Goal: Download file/media

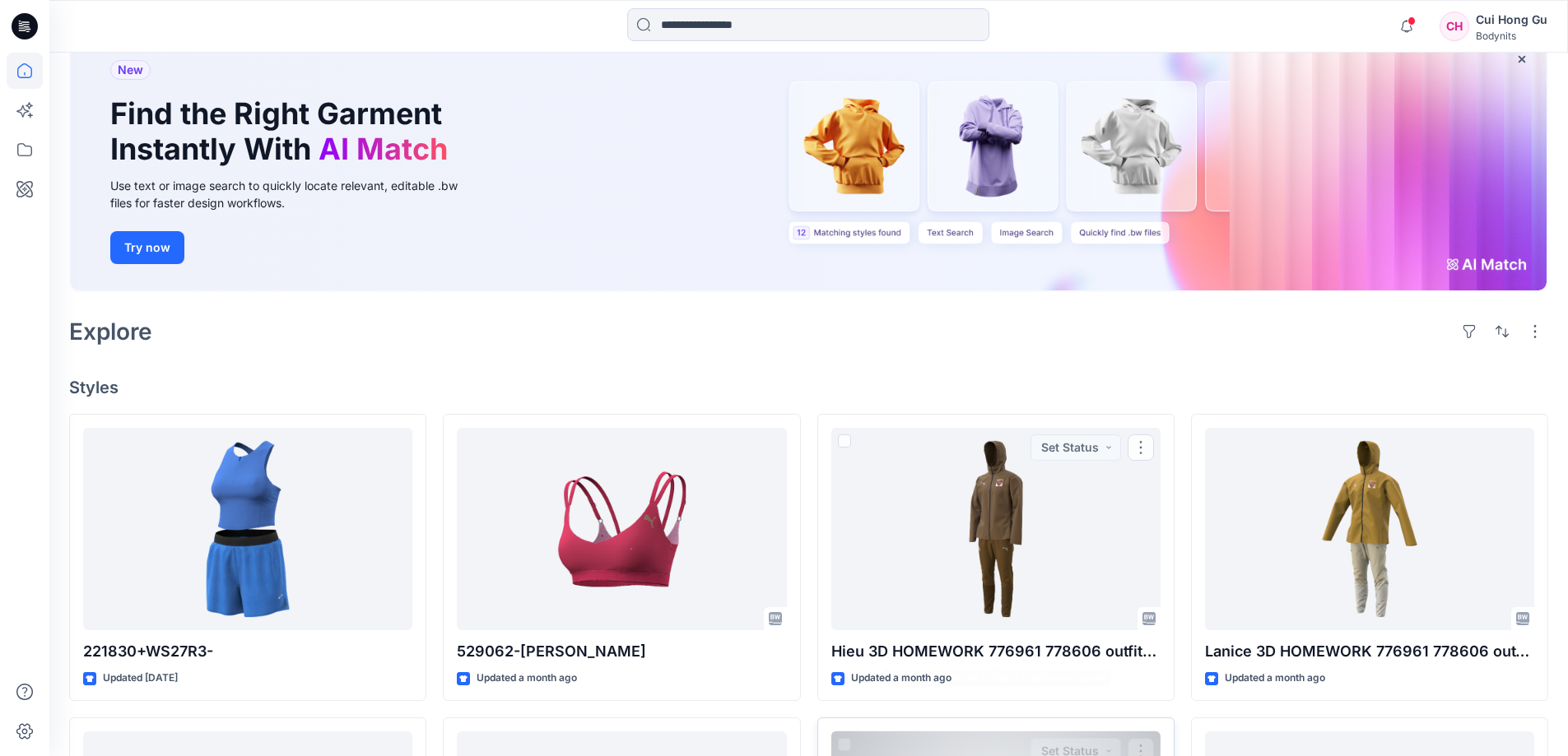
scroll to position [246, 0]
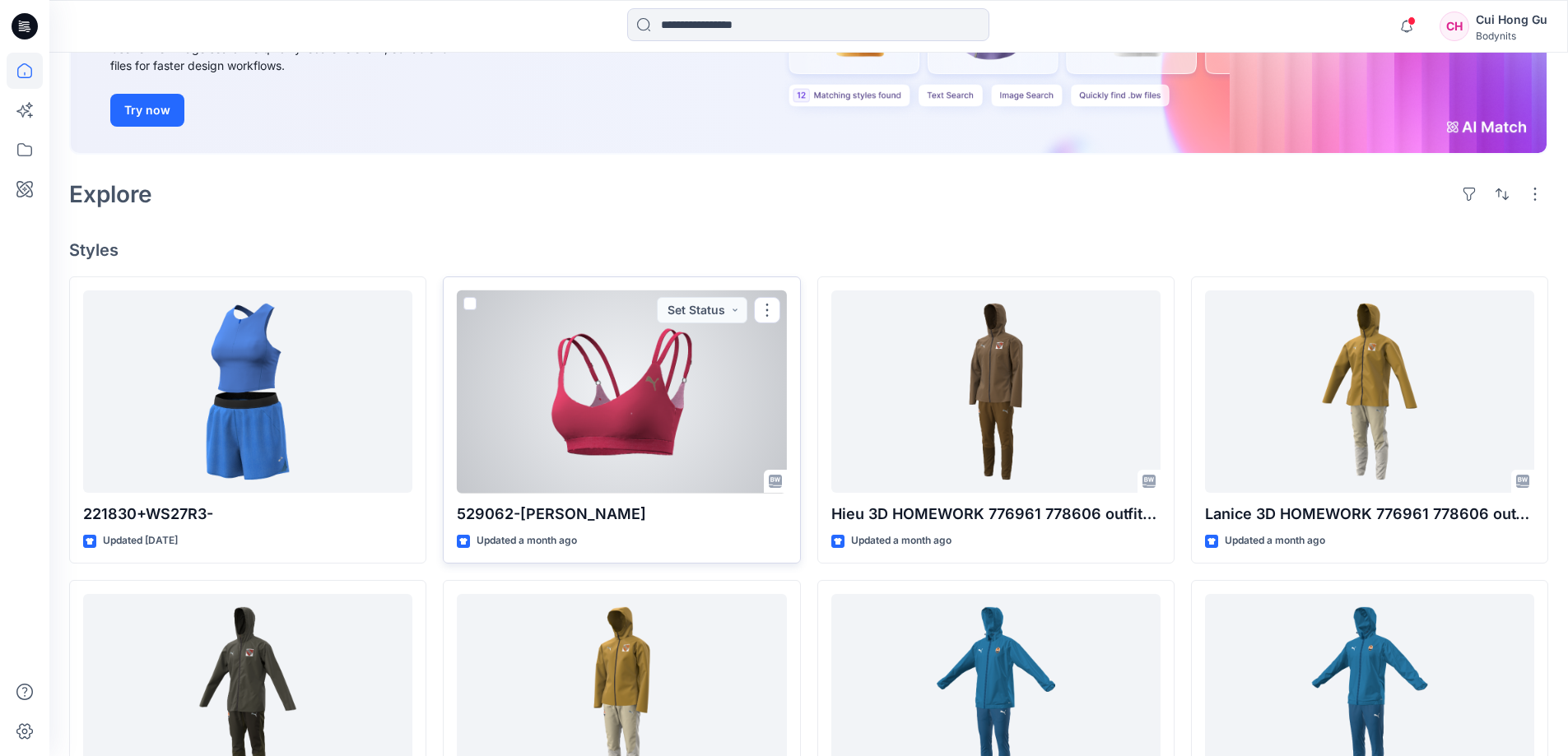
click at [610, 386] on div at bounding box center [621, 392] width 329 height 203
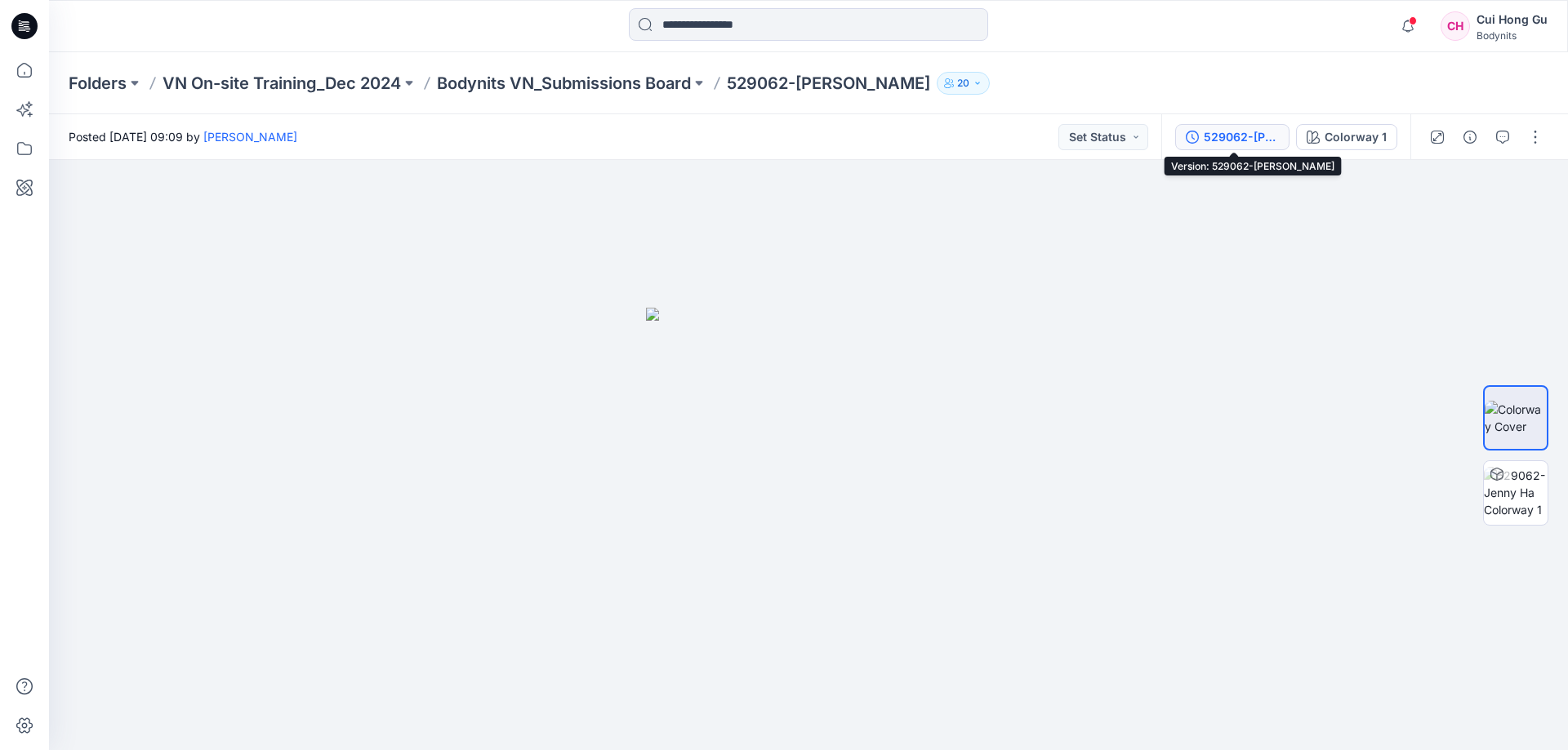
click at [1247, 132] on div "529062-[PERSON_NAME]" at bounding box center [1241, 137] width 75 height 18
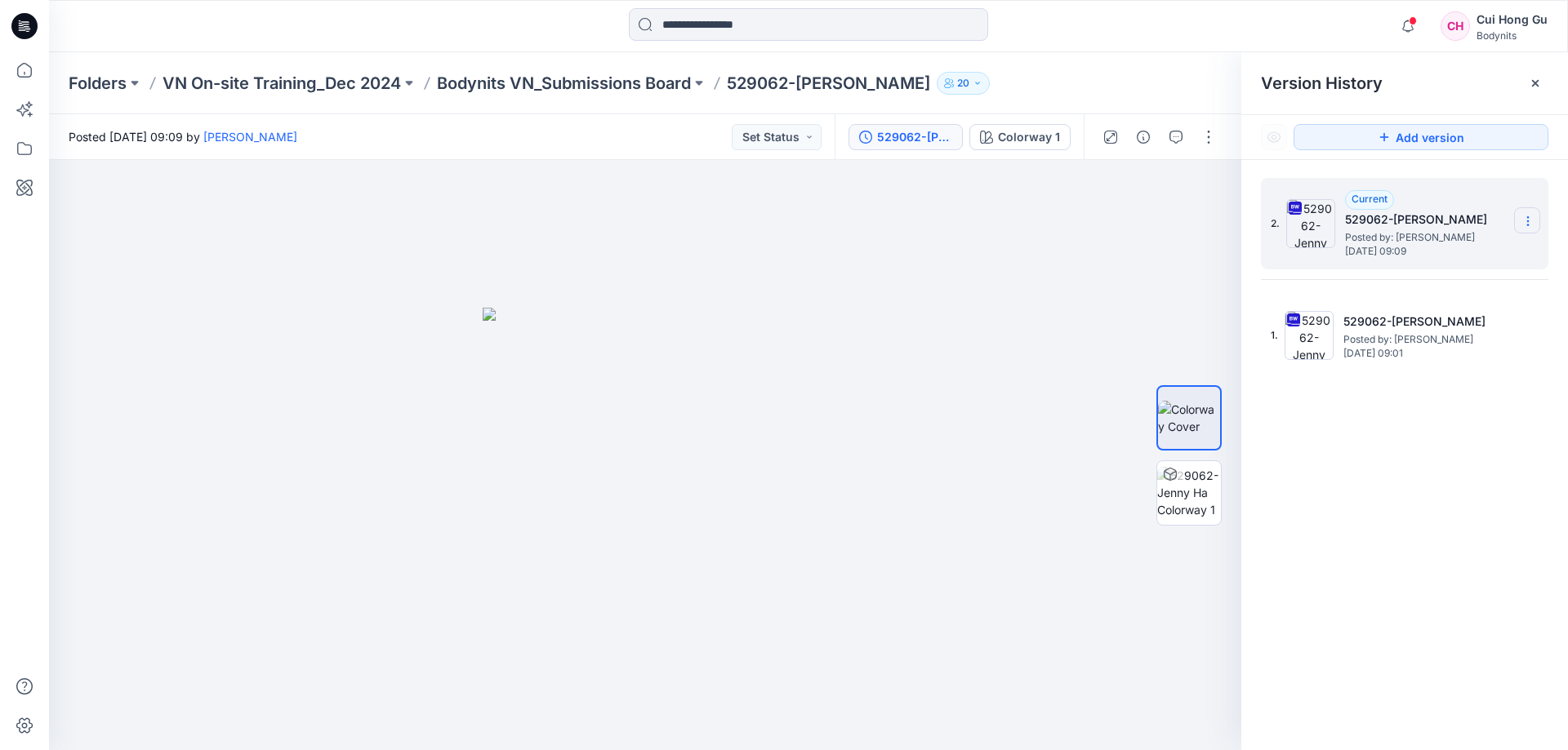
click at [1527, 223] on icon at bounding box center [1528, 221] width 13 height 13
click at [1454, 252] on span "Download Source BW File" at bounding box center [1445, 253] width 137 height 19
click at [25, 188] on icon at bounding box center [24, 187] width 36 height 36
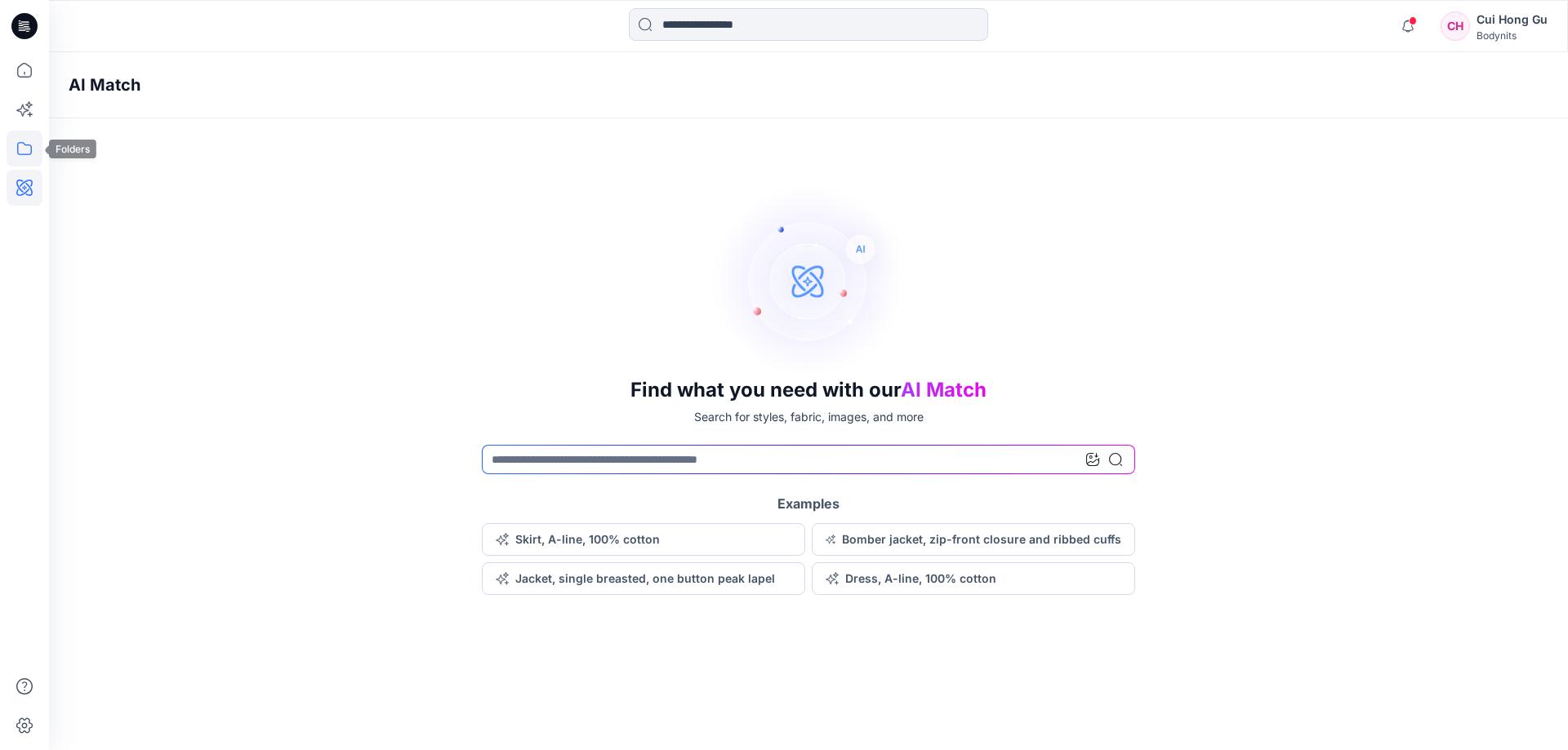
click at [26, 148] on icon at bounding box center [24, 148] width 36 height 36
click at [109, 123] on div at bounding box center [155, 128] width 186 height 33
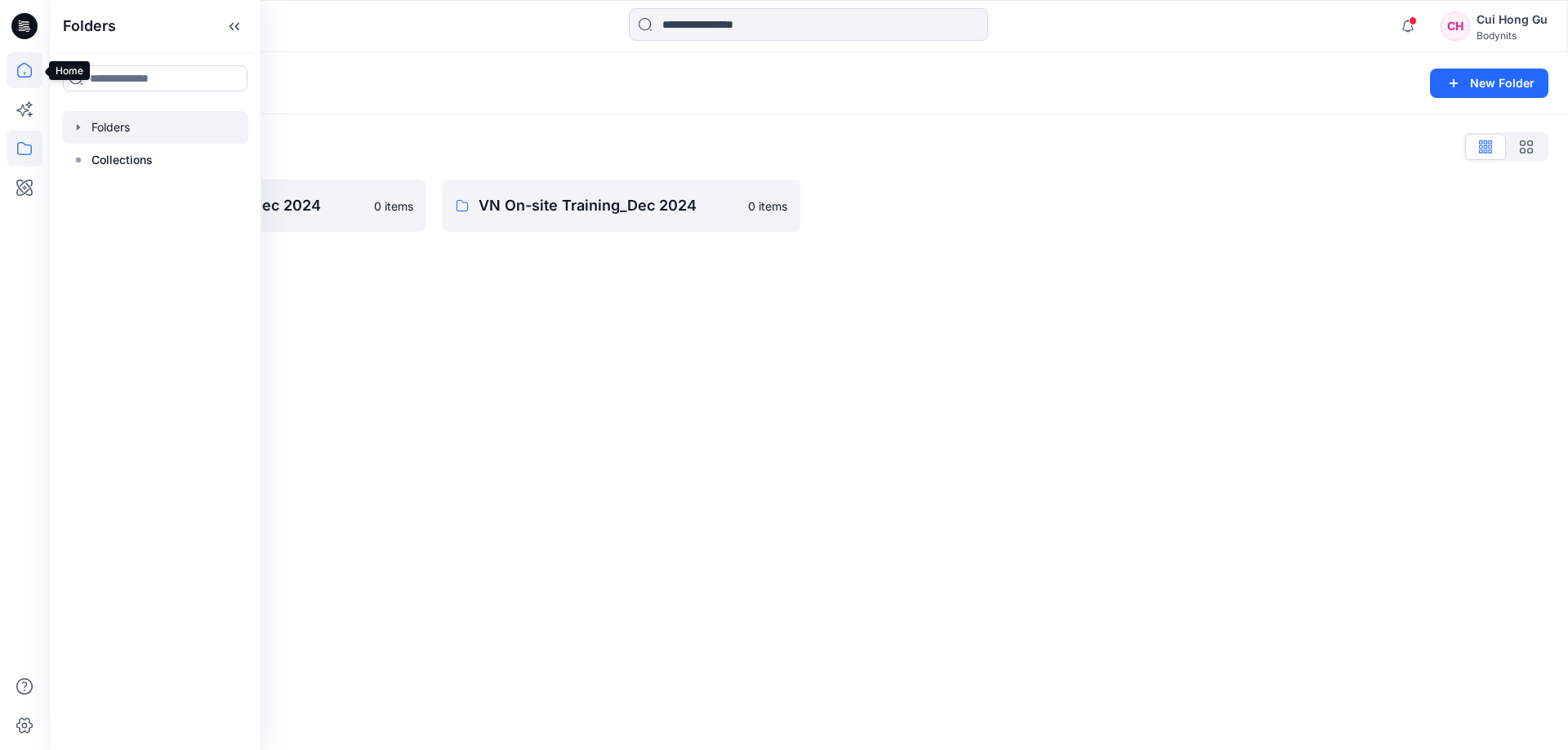
click at [19, 67] on icon at bounding box center [25, 70] width 15 height 15
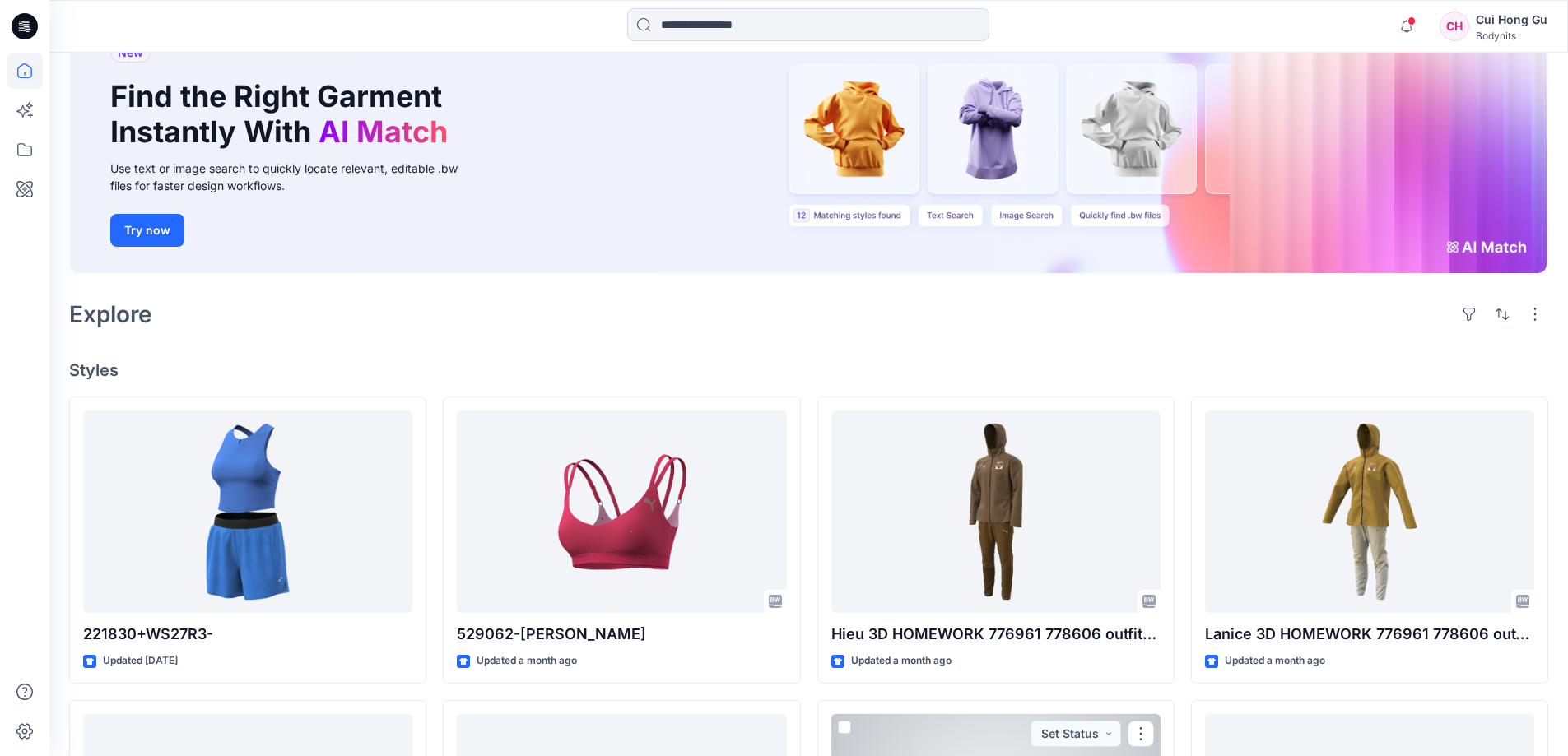
scroll to position [126, 0]
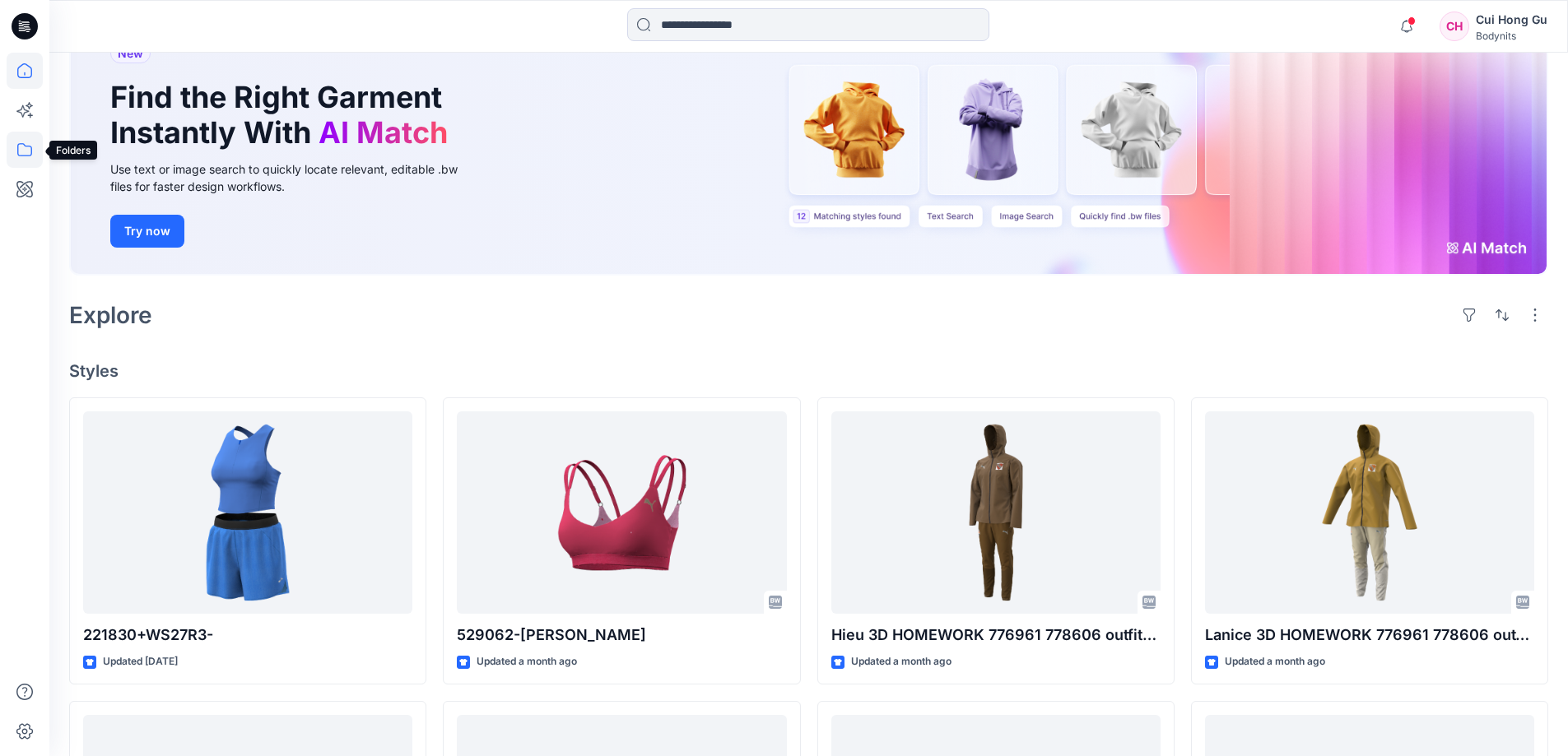
click at [27, 154] on icon at bounding box center [24, 149] width 36 height 36
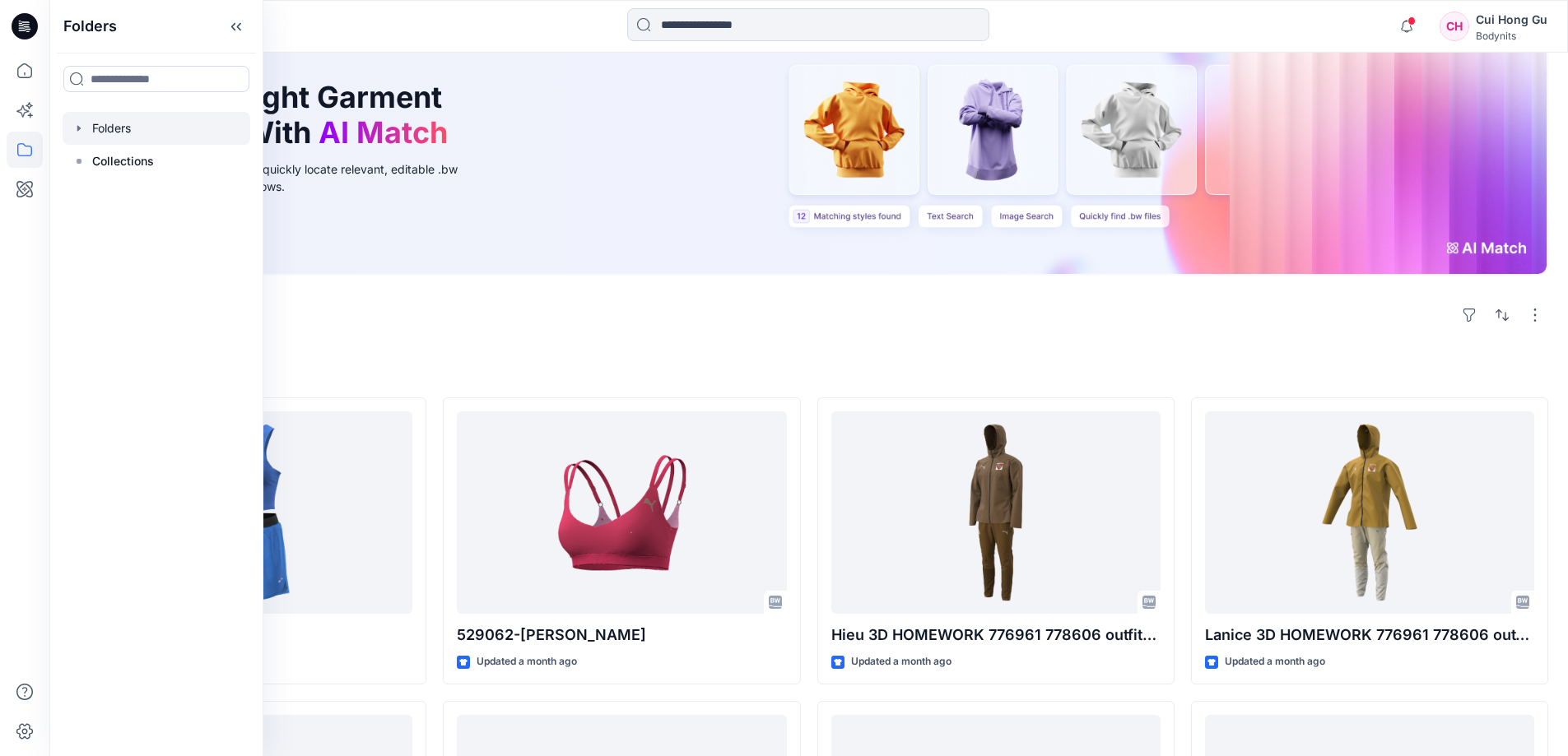
click at [117, 125] on div at bounding box center [156, 129] width 188 height 33
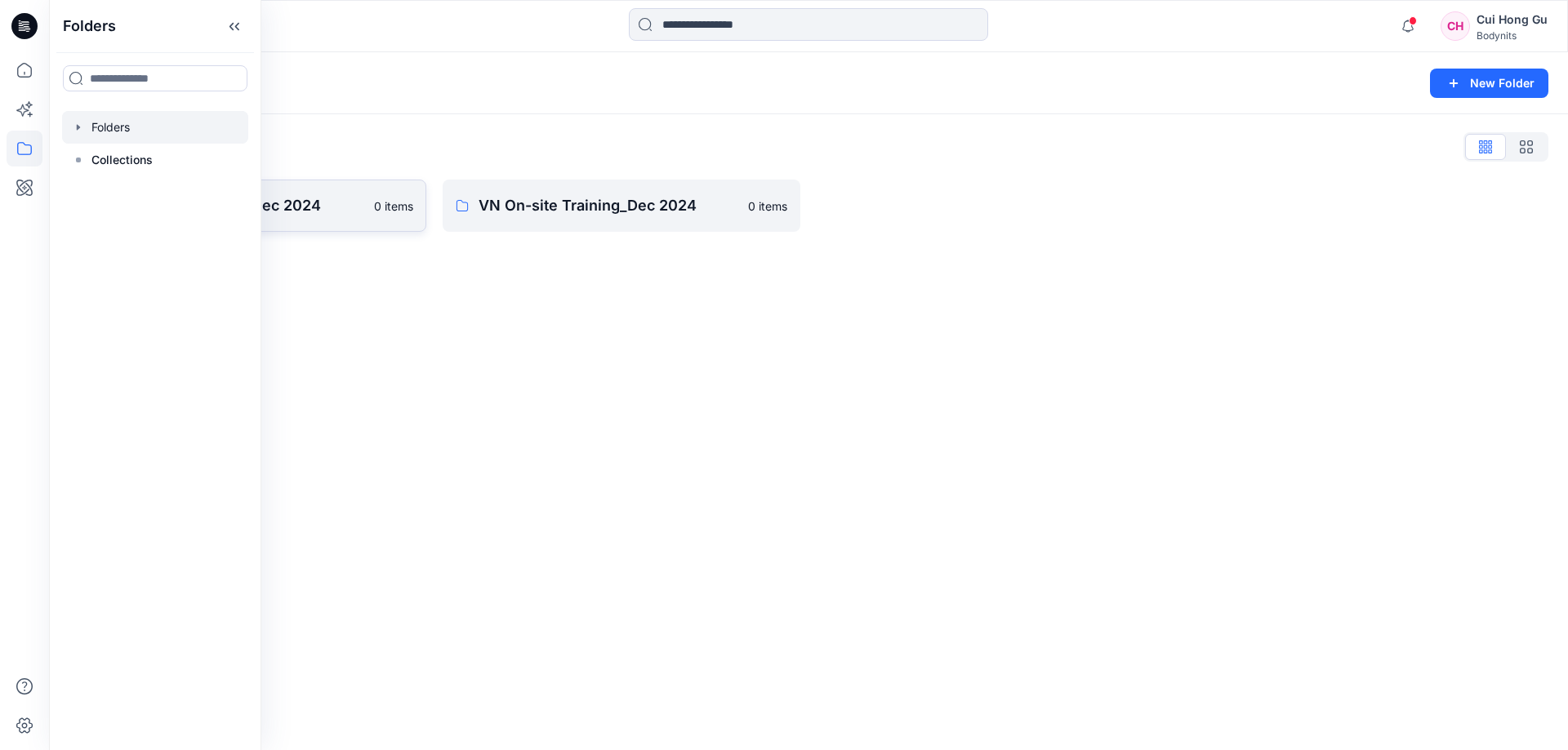
click at [298, 212] on p "SG On-site Training_Dec 2024" at bounding box center [235, 205] width 259 height 23
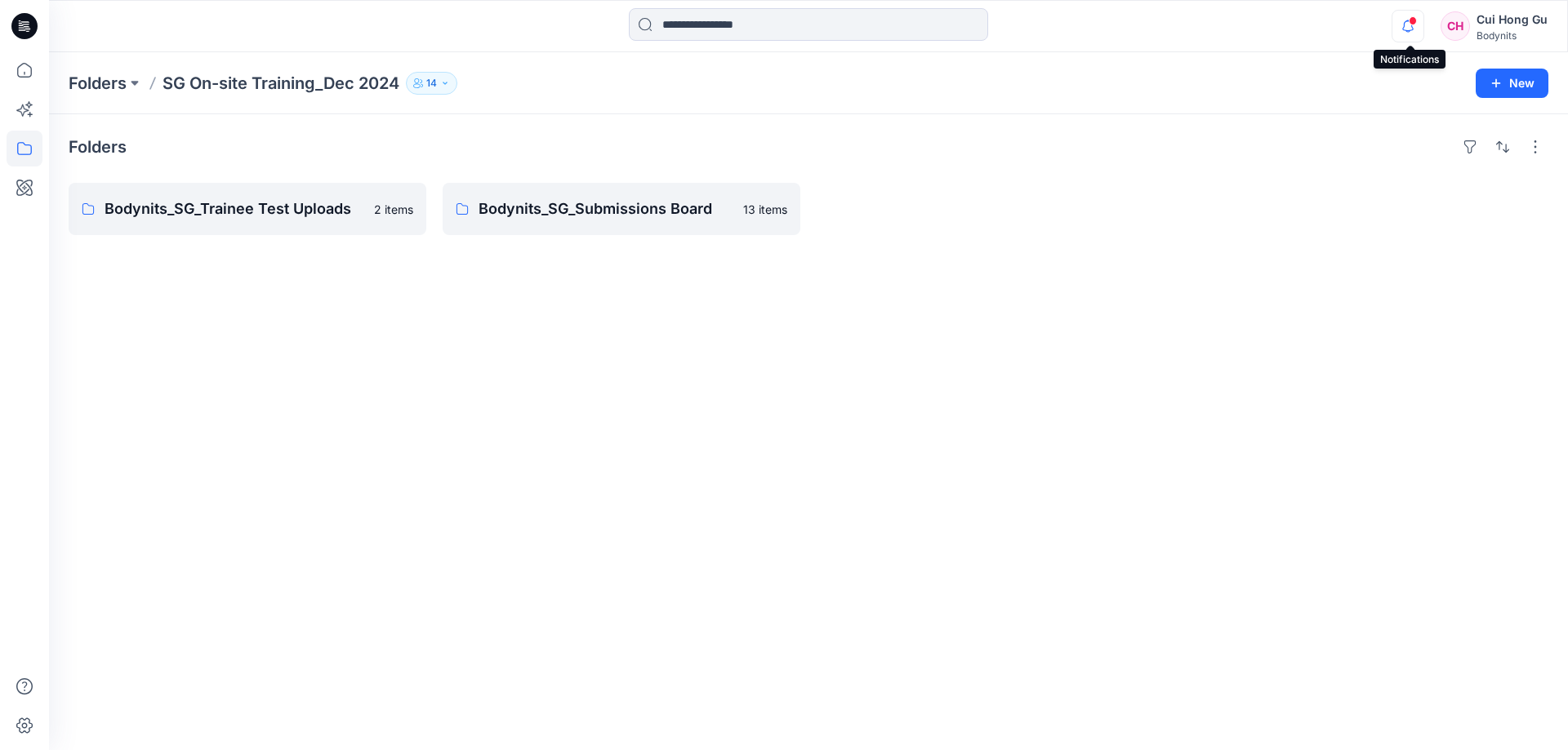
click at [1406, 28] on icon "button" at bounding box center [1407, 26] width 31 height 33
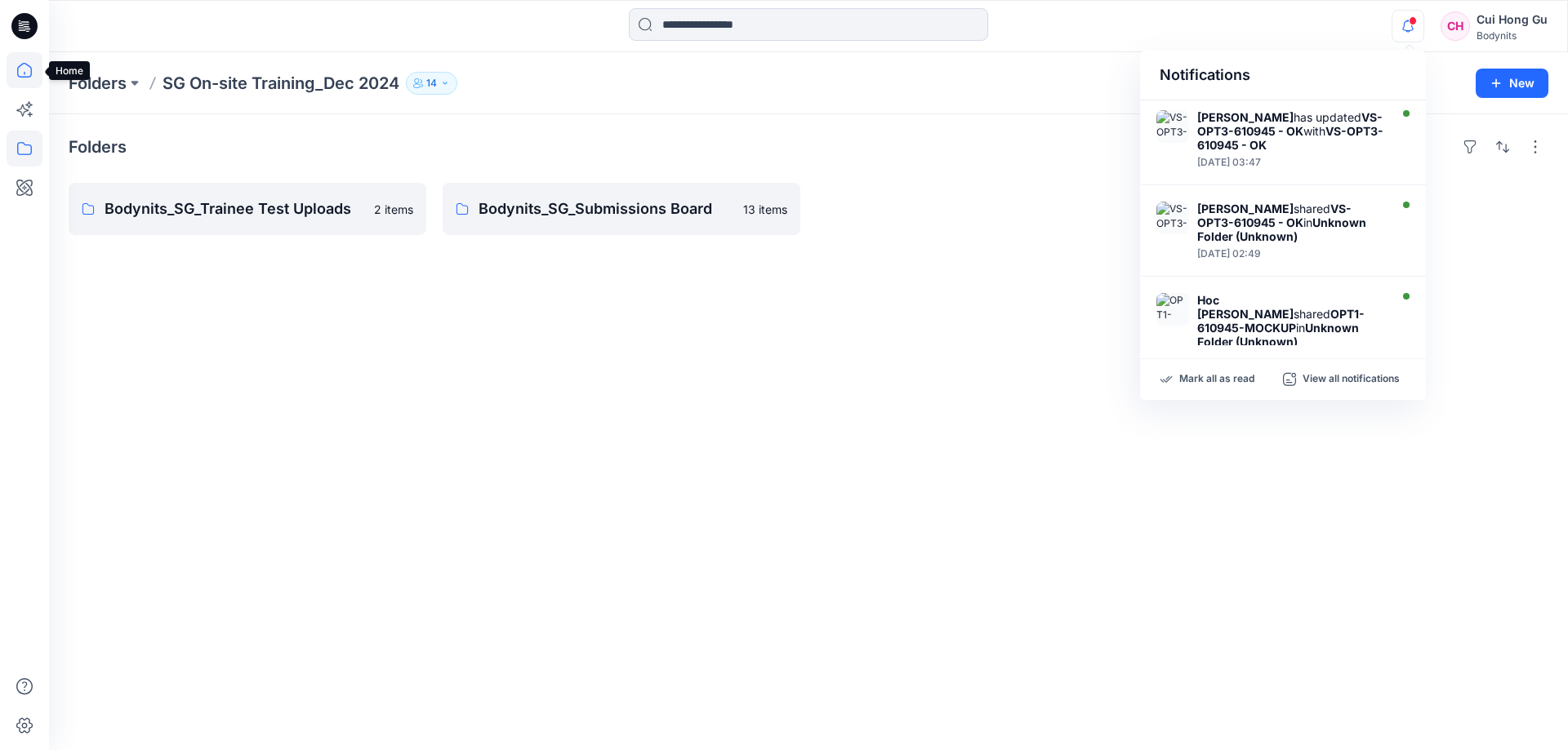
click at [28, 71] on icon at bounding box center [24, 69] width 36 height 36
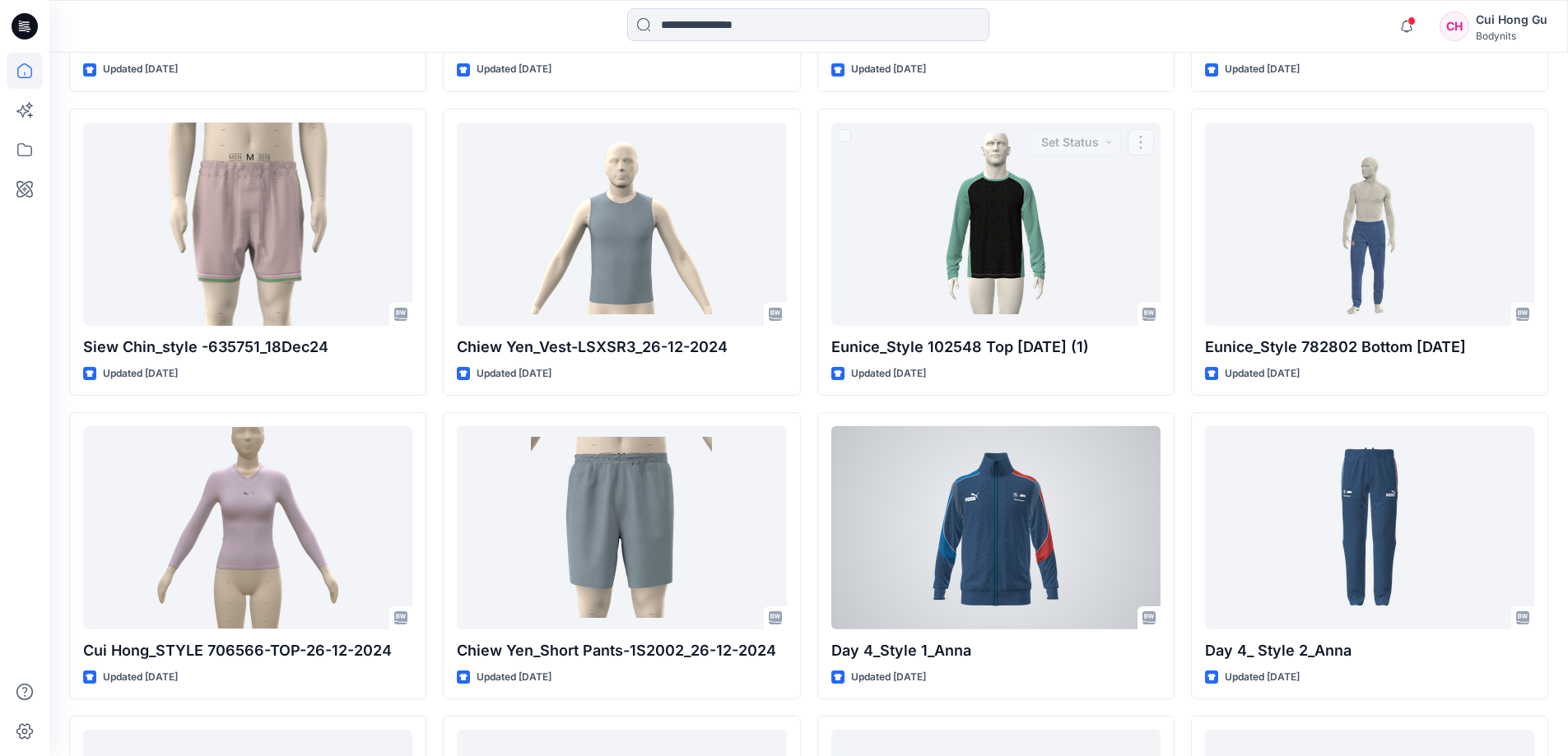
scroll to position [7652, 0]
